Goal: Task Accomplishment & Management: Manage account settings

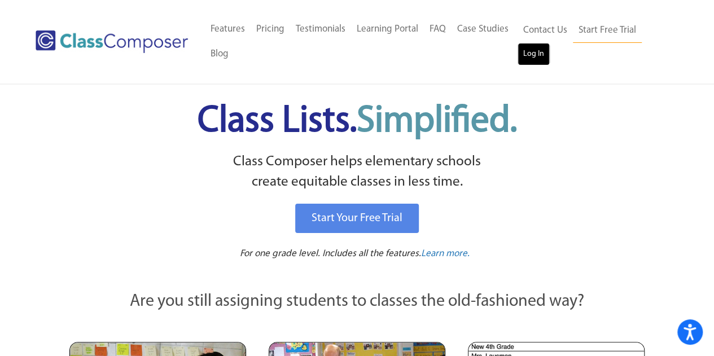
click at [530, 56] on link "Log In" at bounding box center [534, 54] width 32 height 23
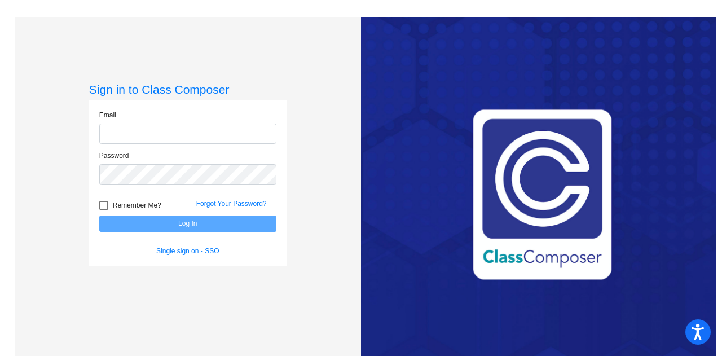
type input "[EMAIL_ADDRESS][PERSON_NAME][DOMAIN_NAME]"
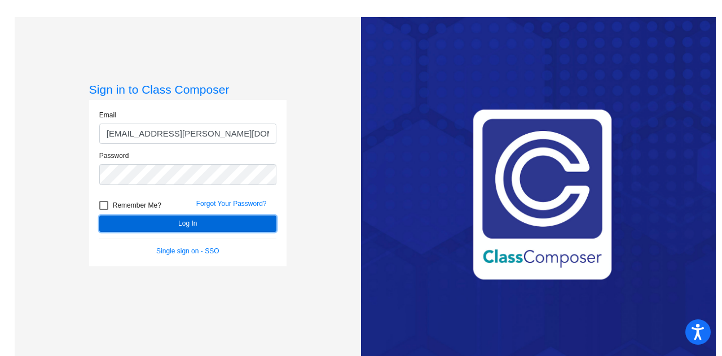
click at [201, 222] on button "Log In" at bounding box center [187, 224] width 177 height 16
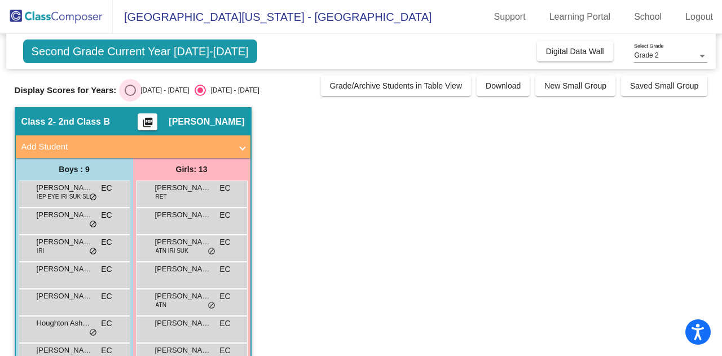
click at [130, 89] on div "Select an option" at bounding box center [130, 90] width 11 height 11
click at [130, 96] on input "[DATE] - [DATE]" at bounding box center [130, 96] width 1 height 1
radio input "true"
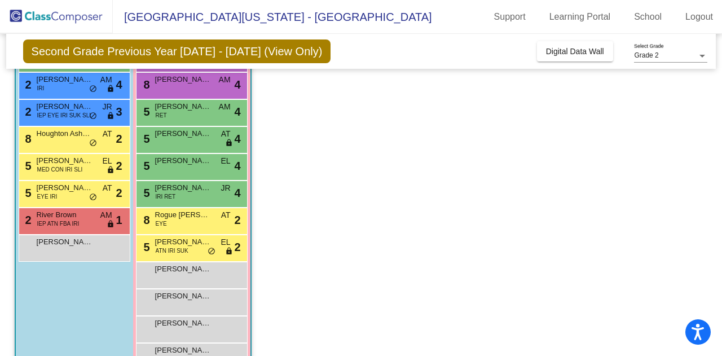
scroll to position [194, 0]
